Goal: Task Accomplishment & Management: Manage account settings

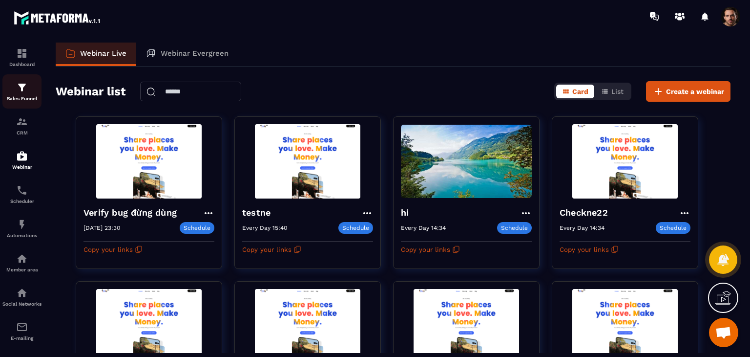
click at [20, 102] on link "Sales Funnel" at bounding box center [21, 91] width 39 height 34
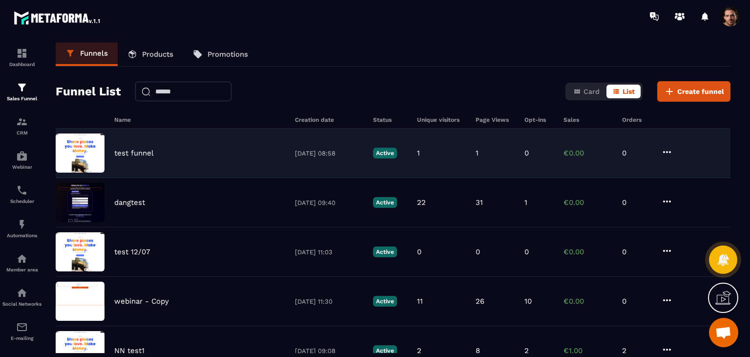
scroll to position [147, 0]
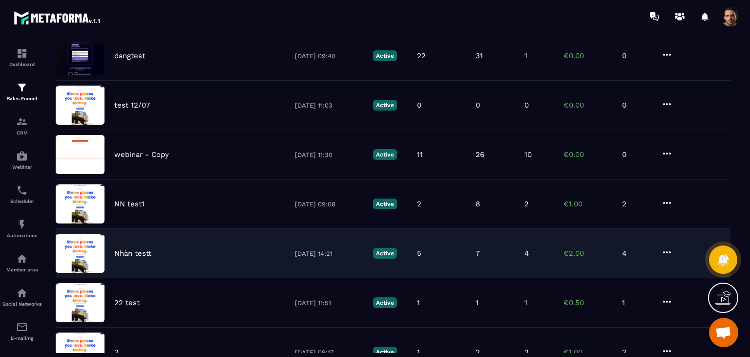
click at [384, 278] on div "[PERSON_NAME] testt [DATE] 14:21 Active 5 7 4 €2.00 4" at bounding box center [393, 302] width 675 height 49
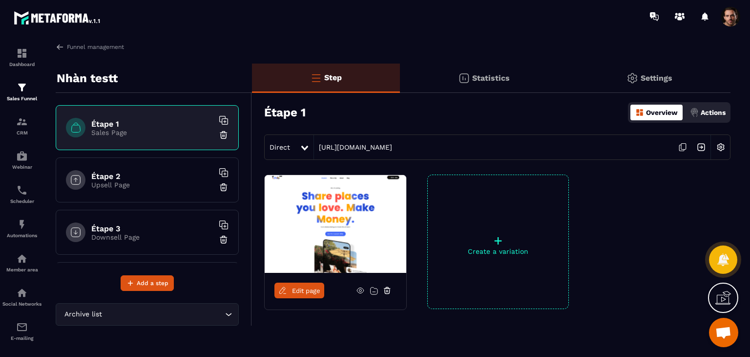
click at [153, 168] on div "Étape 2 Upsell Page" at bounding box center [147, 179] width 183 height 45
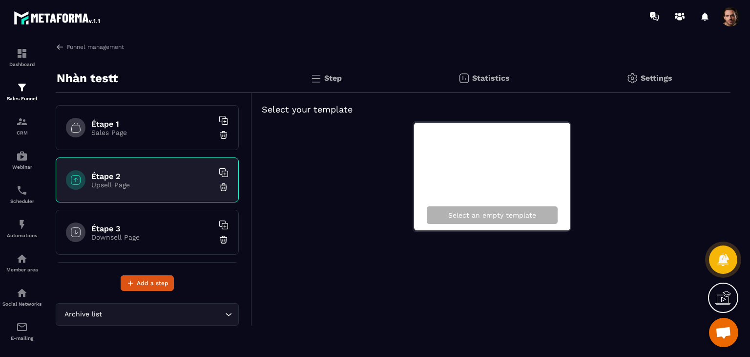
click at [185, 244] on div "Étape 3 Downsell Page" at bounding box center [147, 232] width 183 height 45
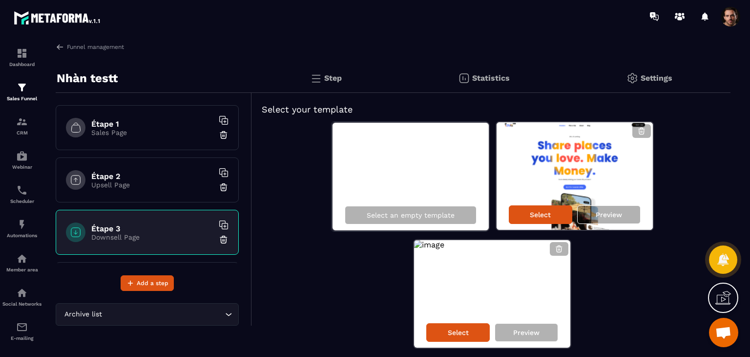
click at [150, 134] on p "Sales Page" at bounding box center [152, 132] width 122 height 8
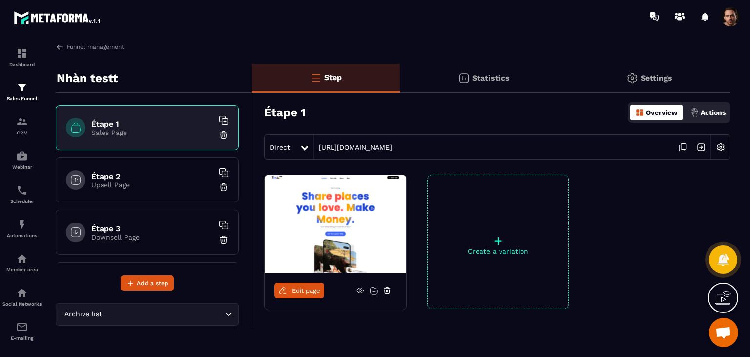
click at [358, 291] on icon at bounding box center [360, 290] width 9 height 9
click at [58, 47] on img at bounding box center [60, 46] width 9 height 9
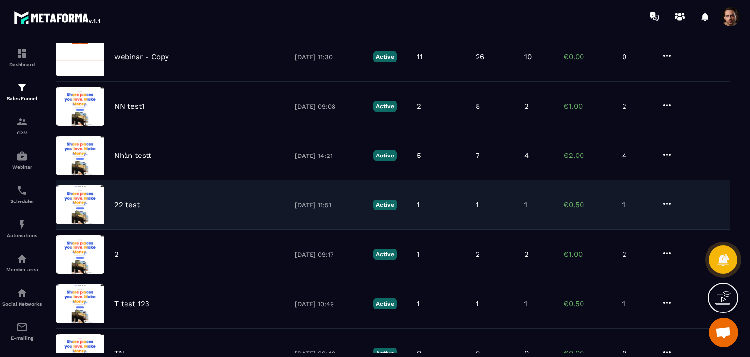
scroll to position [330, 0]
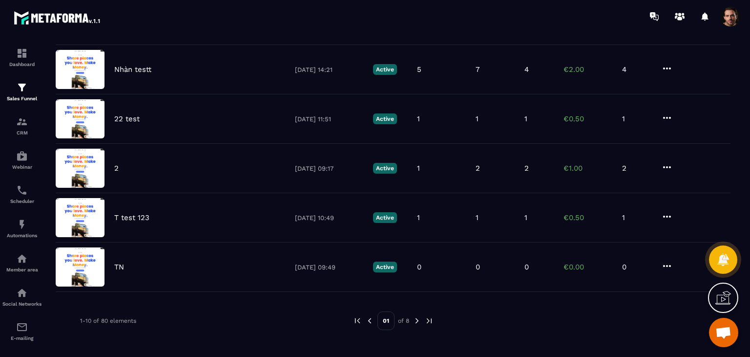
click at [384, 320] on img at bounding box center [417, 320] width 9 height 9
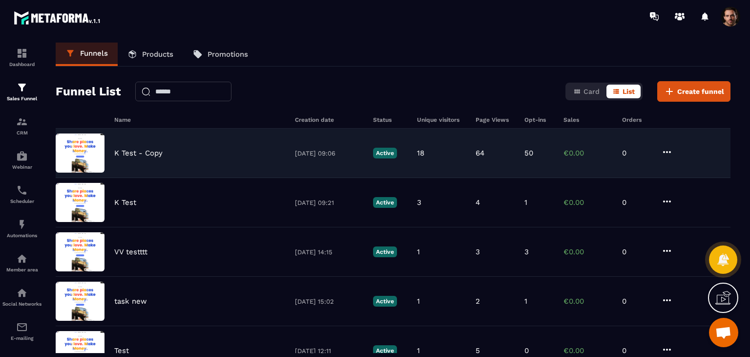
click at [384, 157] on div "18" at bounding box center [441, 152] width 49 height 9
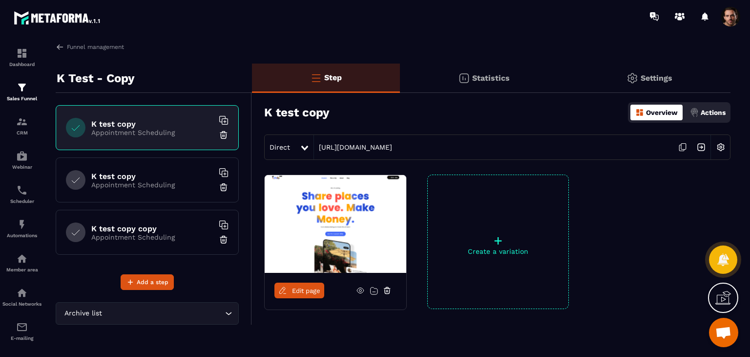
click at [360, 288] on icon at bounding box center [360, 290] width 9 height 9
click at [384, 113] on p "Actions" at bounding box center [713, 112] width 25 height 8
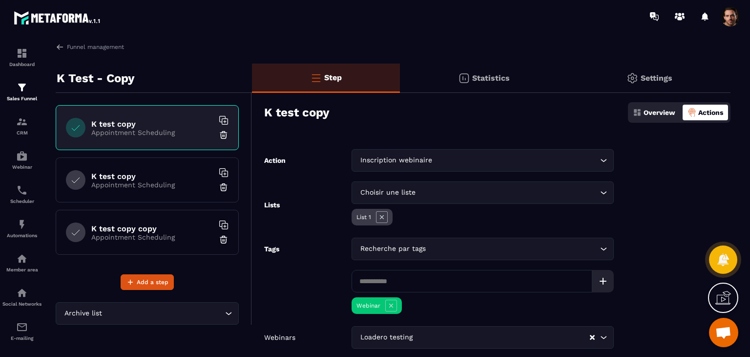
scroll to position [63, 0]
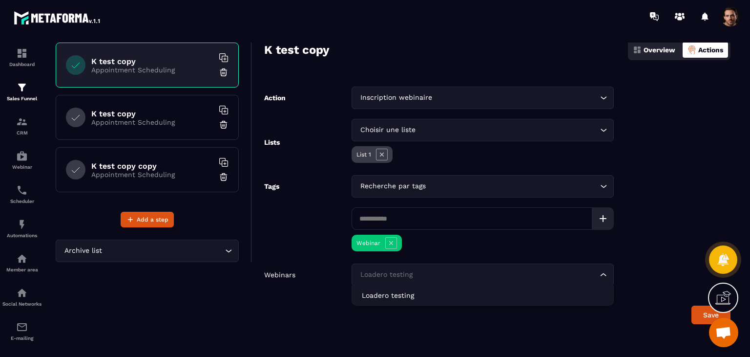
click at [384, 273] on input "Search for option" at bounding box center [478, 274] width 240 height 11
click at [384, 275] on input "Search for option" at bounding box center [478, 274] width 240 height 11
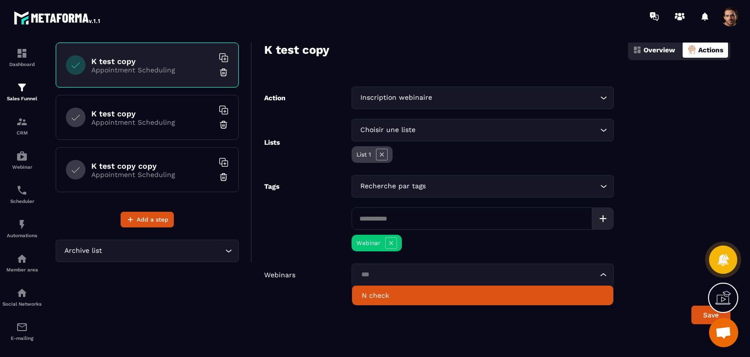
click at [384, 296] on p "N check" at bounding box center [483, 295] width 242 height 10
type input "***"
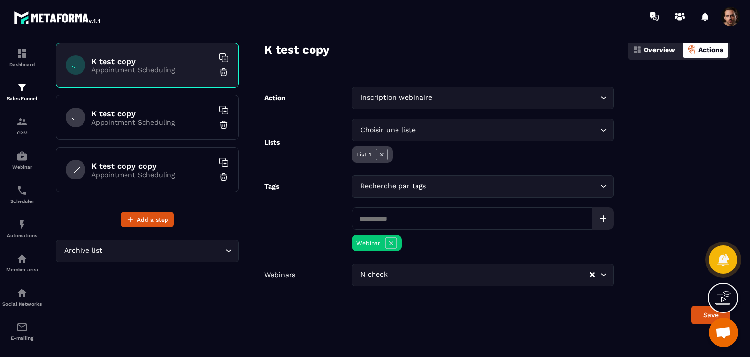
drag, startPoint x: 697, startPoint y: 314, endPoint x: 691, endPoint y: 311, distance: 6.8
click at [384, 314] on button "Save" at bounding box center [711, 314] width 39 height 19
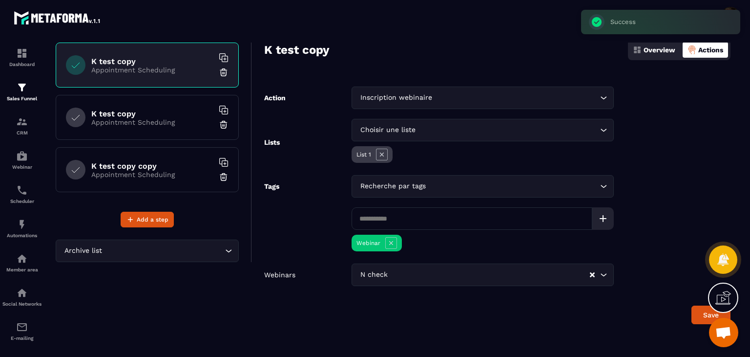
click at [384, 41] on section "Dashboard Sales Funnel CRM Webinar Scheduler Automations Member area Social Net…" at bounding box center [375, 198] width 750 height 330
click at [384, 47] on p "Overview" at bounding box center [660, 50] width 32 height 8
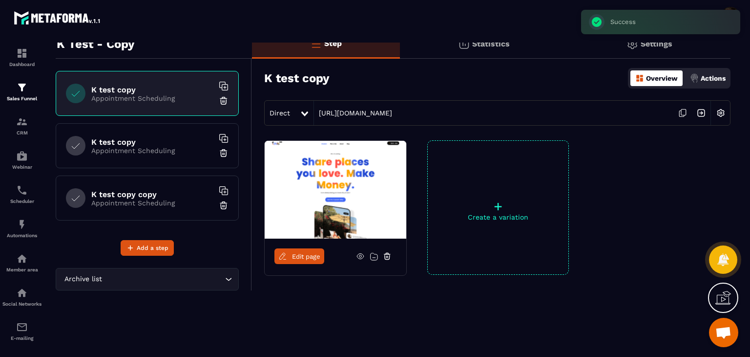
click at [384, 112] on img at bounding box center [701, 113] width 19 height 19
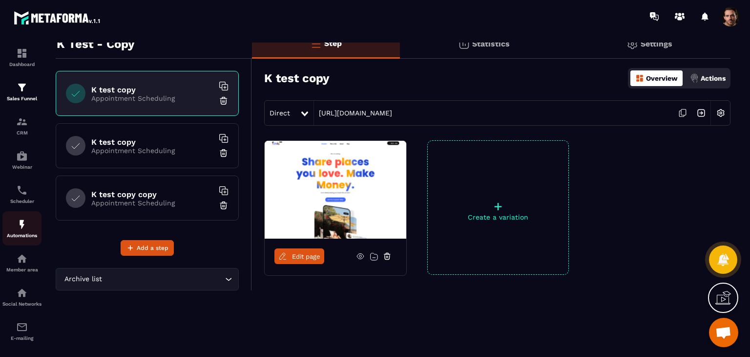
click at [12, 227] on div "Automations" at bounding box center [21, 228] width 39 height 20
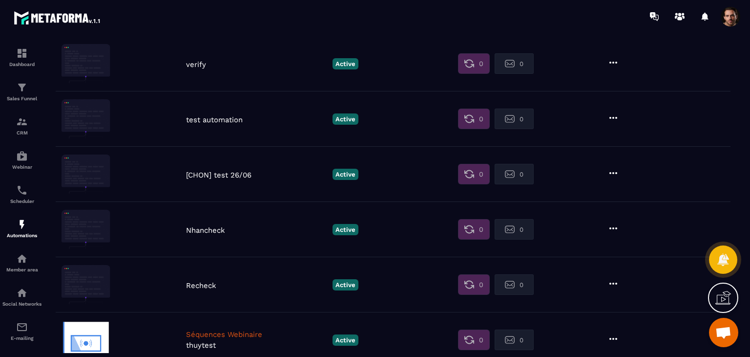
scroll to position [244, 0]
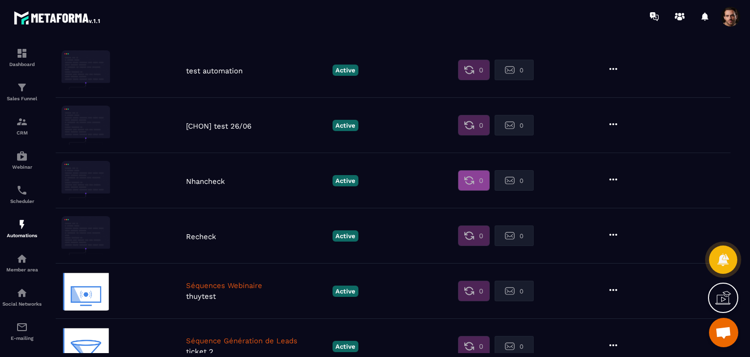
click at [384, 178] on img at bounding box center [469, 180] width 10 height 10
click at [384, 180] on img at bounding box center [469, 180] width 10 height 10
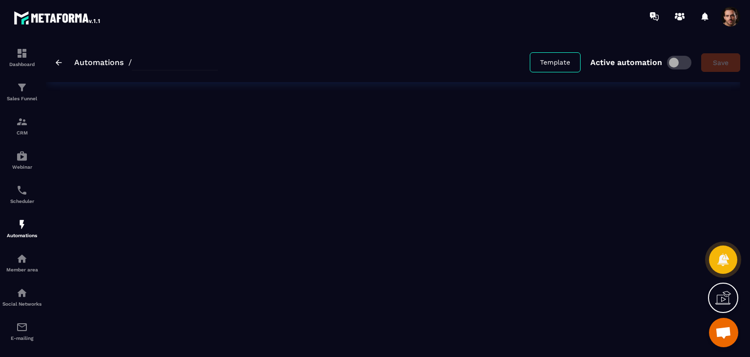
type input "*********"
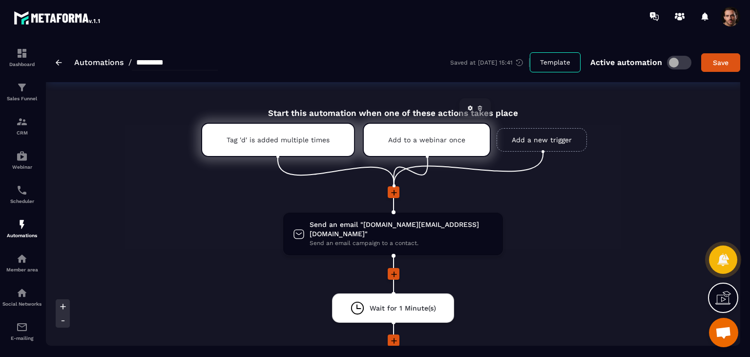
click at [384, 133] on div "Add to a webinar once" at bounding box center [427, 140] width 128 height 34
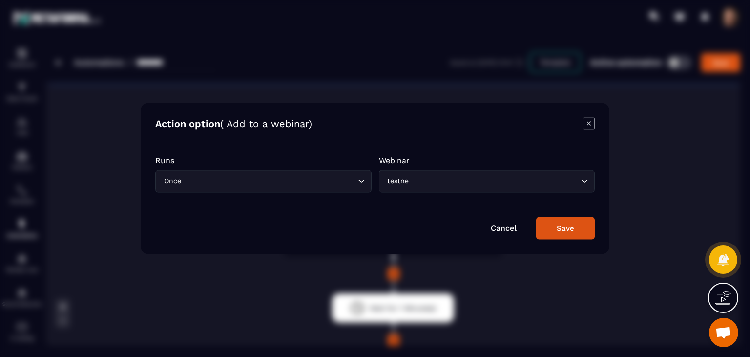
click at [384, 118] on icon "Modal window" at bounding box center [588, 123] width 11 height 11
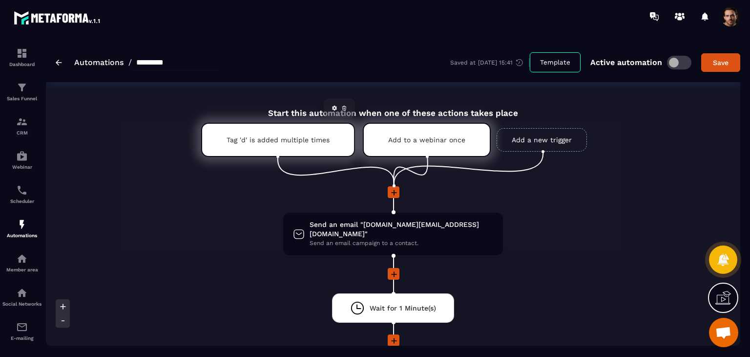
click at [347, 134] on div "Tag 'd' is added multiple times" at bounding box center [278, 140] width 154 height 34
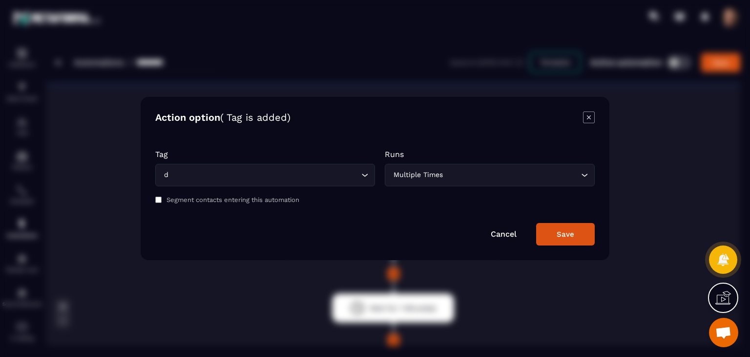
click at [384, 113] on icon "Modal window" at bounding box center [589, 117] width 12 height 12
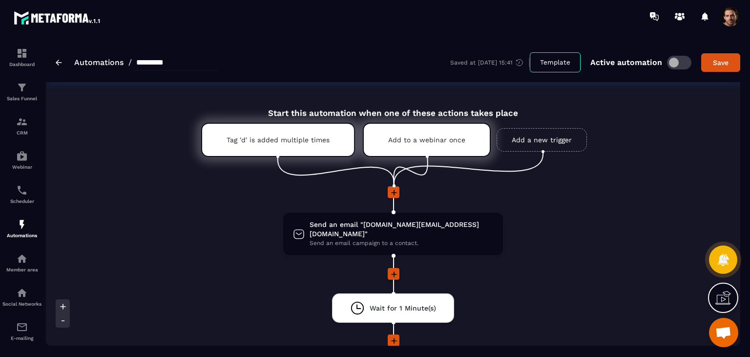
click at [384, 145] on link "Add a new trigger" at bounding box center [542, 139] width 90 height 23
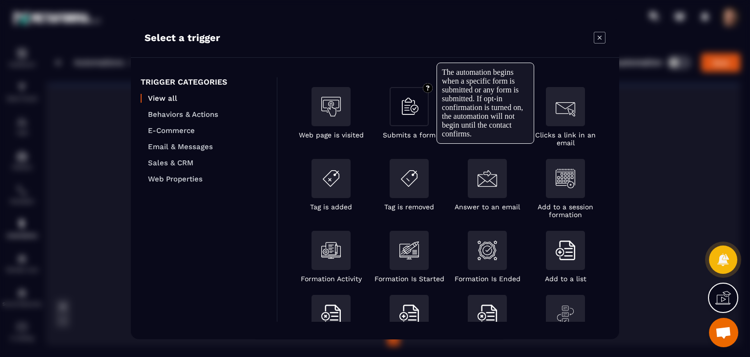
click at [384, 109] on div "Modal window" at bounding box center [409, 106] width 39 height 39
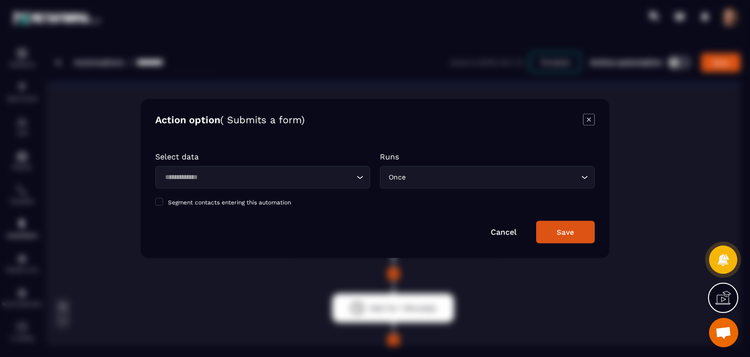
click at [266, 176] on input "Search for option" at bounding box center [258, 177] width 192 height 11
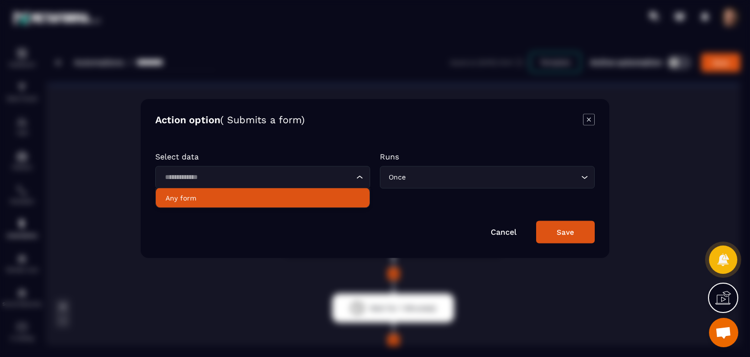
drag, startPoint x: 254, startPoint y: 206, endPoint x: 307, endPoint y: 194, distance: 54.0
click at [255, 206] on li "Any form" at bounding box center [263, 198] width 214 height 20
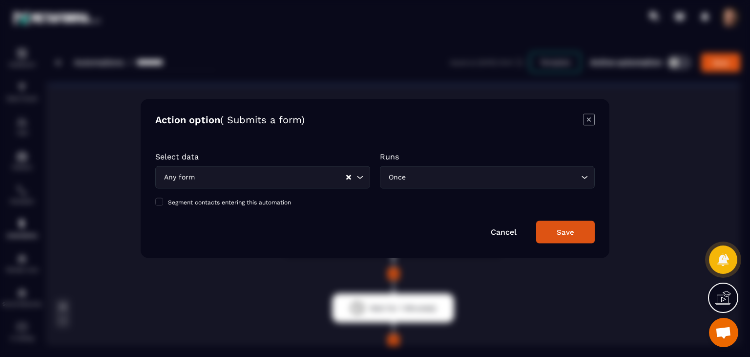
click at [384, 174] on input "Search for option" at bounding box center [493, 177] width 171 height 11
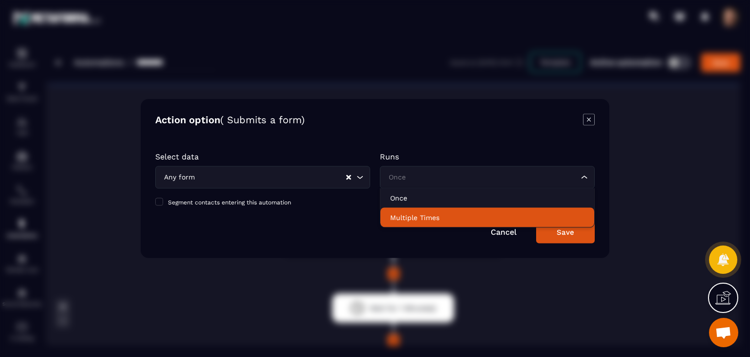
click at [384, 218] on p "Multiple Times" at bounding box center [487, 217] width 194 height 10
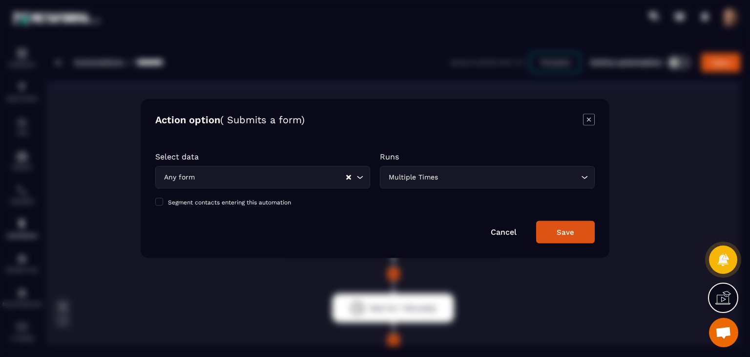
click at [384, 235] on button "Save" at bounding box center [565, 232] width 59 height 22
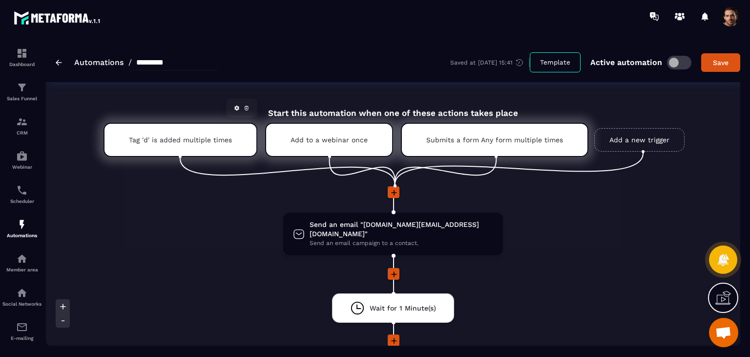
click at [244, 110] on icon at bounding box center [247, 108] width 6 height 6
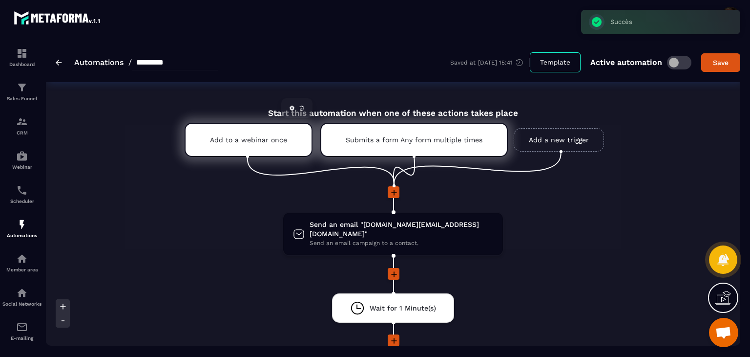
click at [301, 108] on icon at bounding box center [301, 108] width 1 height 1
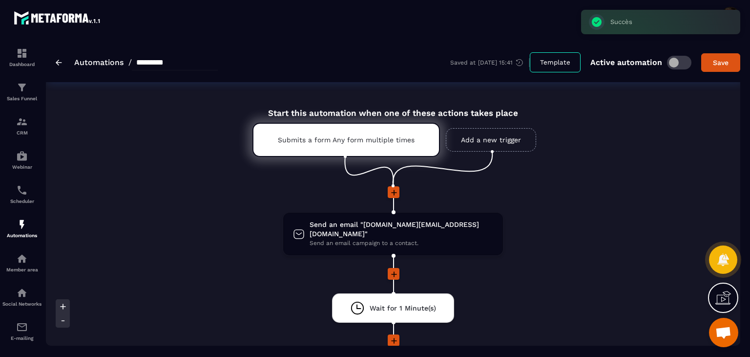
click at [384, 137] on link "Add a new trigger" at bounding box center [491, 139] width 90 height 23
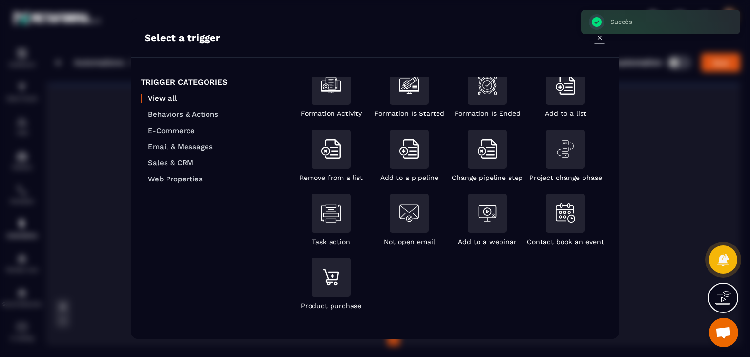
scroll to position [38, 0]
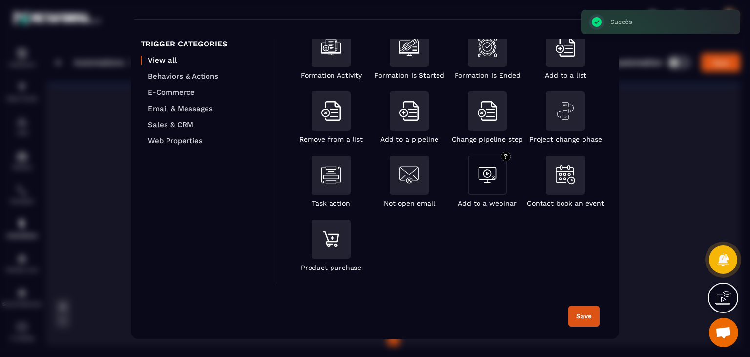
click at [384, 182] on div "Modal window" at bounding box center [487, 175] width 39 height 39
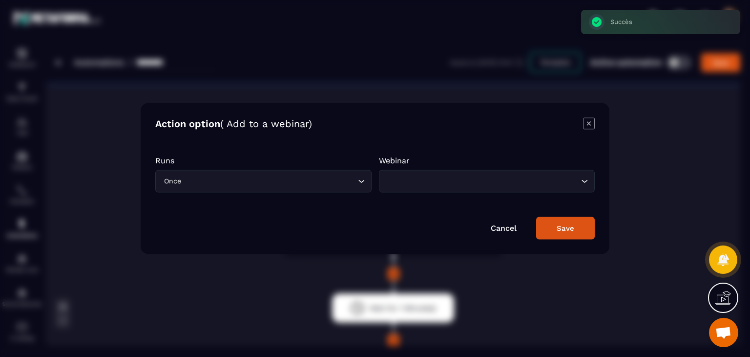
click at [326, 182] on input "Search for option" at bounding box center [269, 181] width 172 height 11
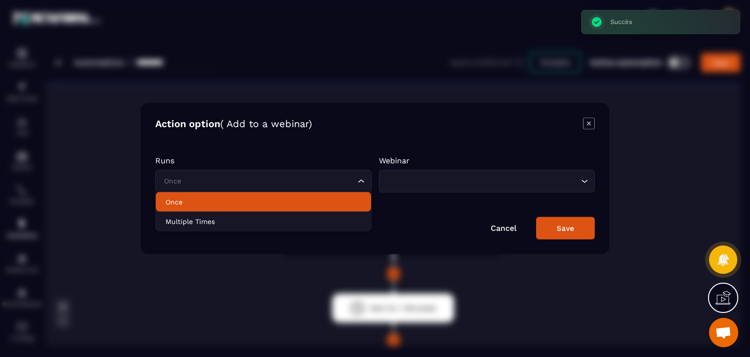
drag, startPoint x: 299, startPoint y: 202, endPoint x: 380, endPoint y: 181, distance: 83.3
click at [301, 202] on p "Once" at bounding box center [264, 202] width 196 height 10
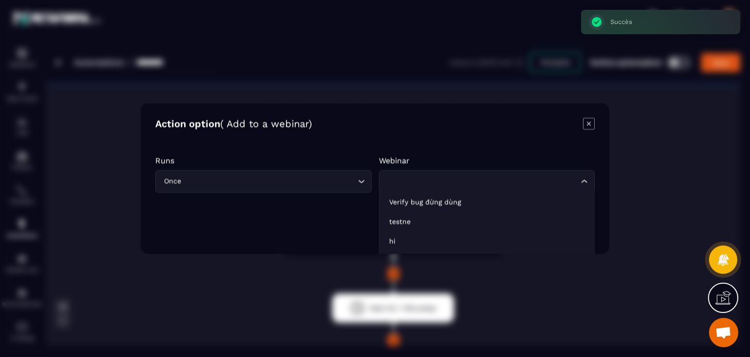
click at [384, 176] on input "Search for option" at bounding box center [482, 181] width 194 height 11
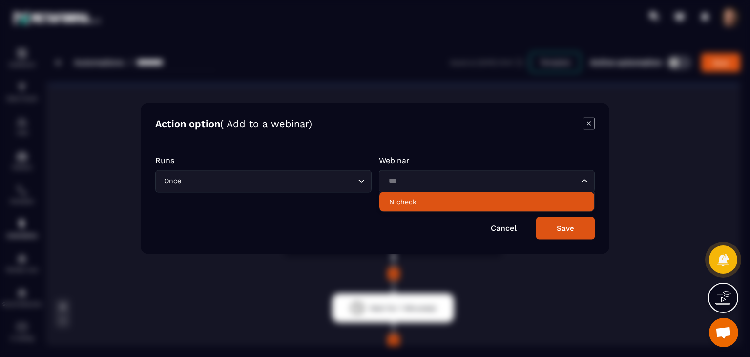
click at [384, 198] on p "N check" at bounding box center [487, 202] width 196 height 10
type input "***"
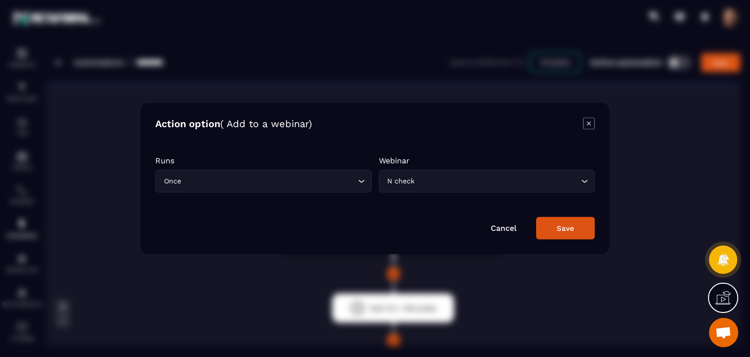
click at [384, 228] on div "Save" at bounding box center [566, 228] width 18 height 9
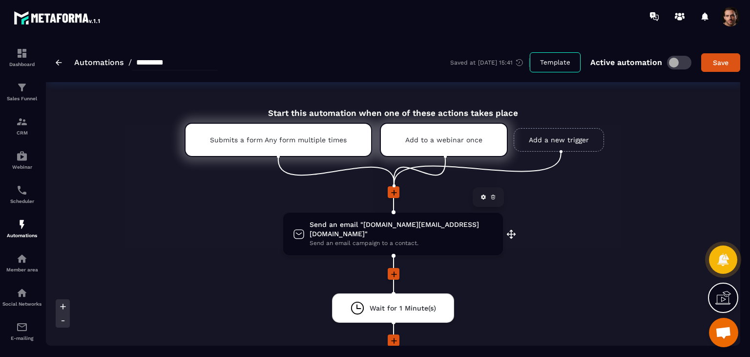
click at [384, 238] on span "Send an email campaign to a contact." at bounding box center [402, 242] width 184 height 9
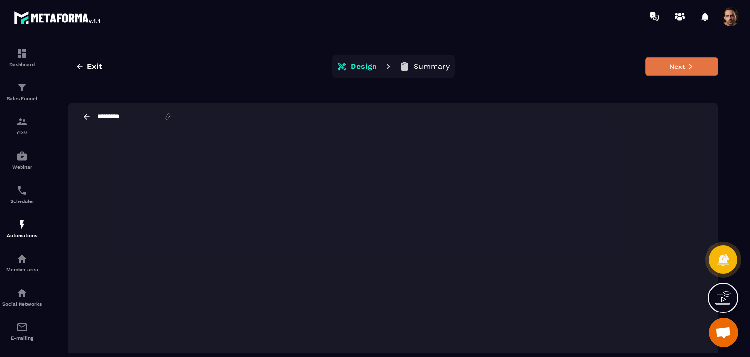
click at [384, 64] on icon at bounding box center [691, 66] width 7 height 7
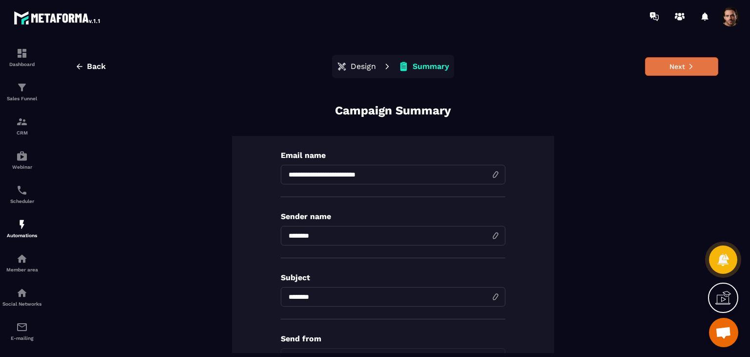
click at [384, 70] on button "Next" at bounding box center [681, 66] width 73 height 19
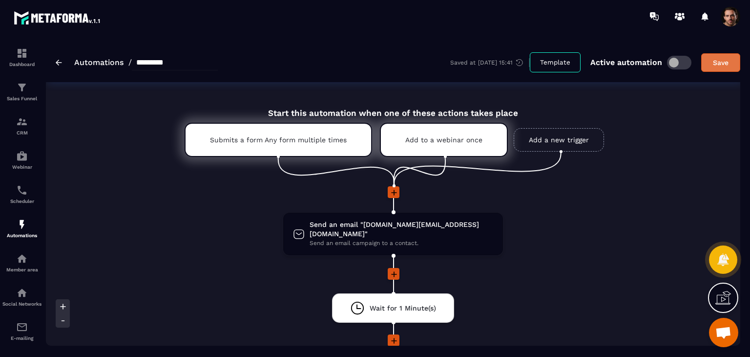
click at [384, 60] on div "Save" at bounding box center [721, 63] width 26 height 10
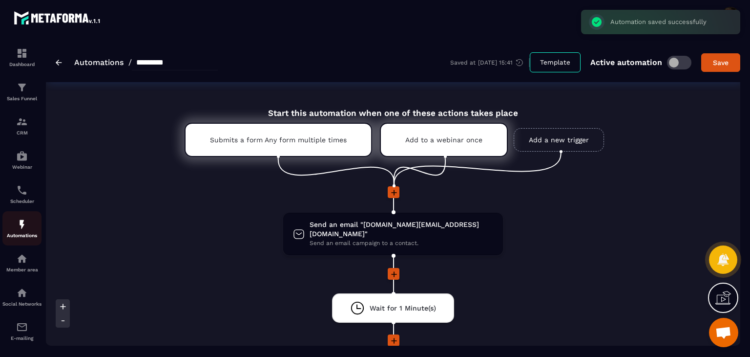
click at [20, 229] on img at bounding box center [22, 224] width 12 height 12
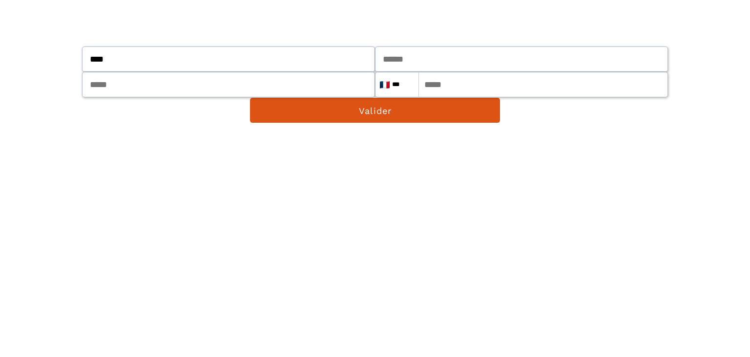
type input "****"
click at [402, 57] on input "text" at bounding box center [521, 58] width 293 height 25
type input "***"
click at [243, 81] on input "email" at bounding box center [228, 84] width 293 height 25
type input "**********"
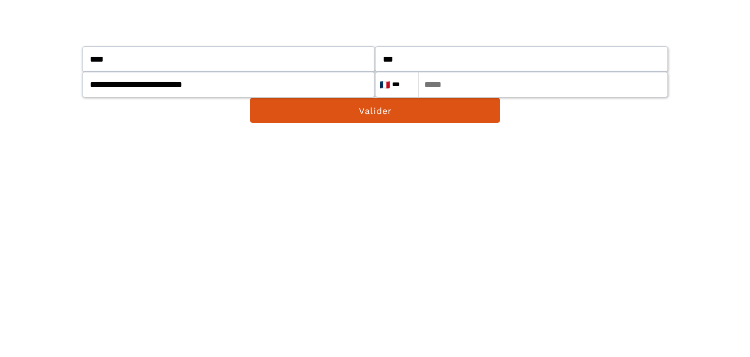
click at [515, 84] on input "tel" at bounding box center [521, 84] width 293 height 25
type input "*********"
click at [250, 97] on button "Valider" at bounding box center [375, 110] width 251 height 26
